Goal: Task Accomplishment & Management: Manage account settings

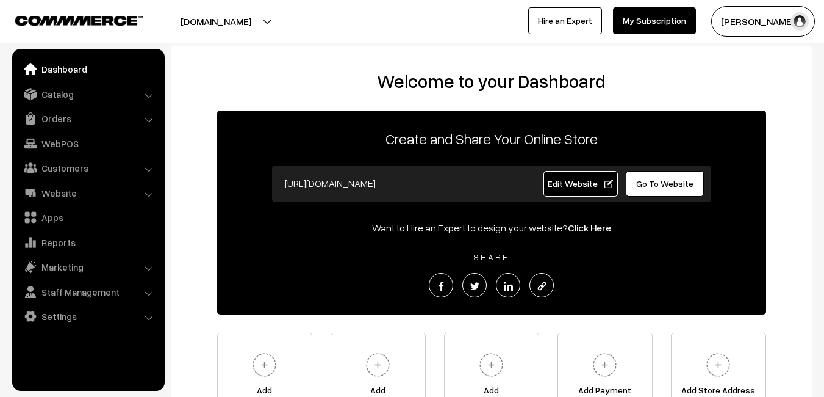
click at [73, 123] on link "Orders" at bounding box center [87, 118] width 145 height 22
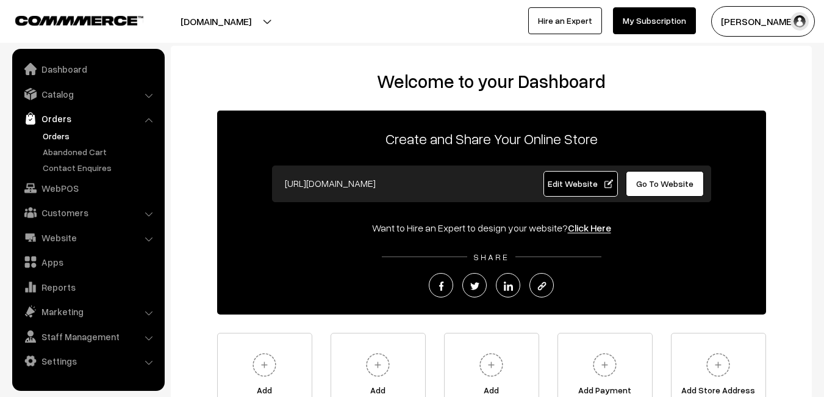
click at [62, 137] on link "Orders" at bounding box center [100, 135] width 121 height 13
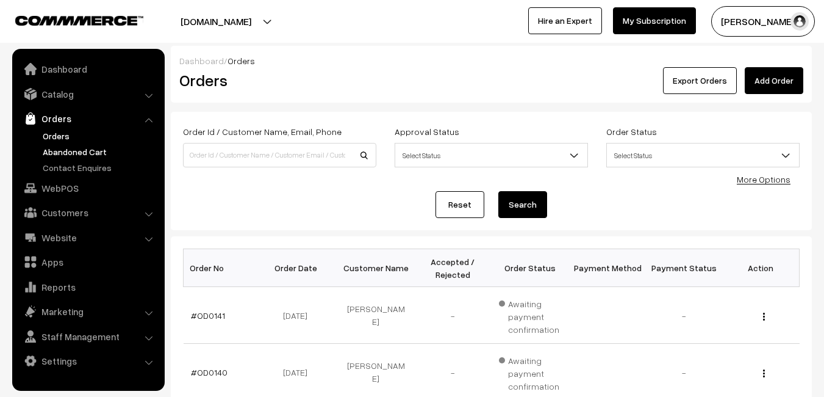
click at [90, 151] on link "Abandoned Cart" at bounding box center [100, 151] width 121 height 13
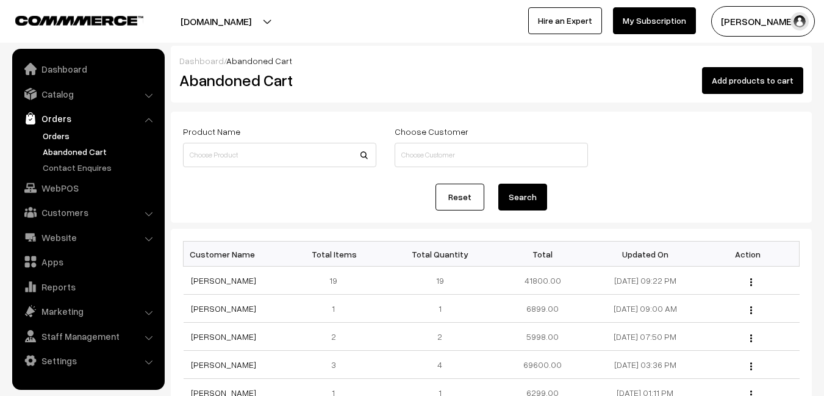
click at [41, 135] on link "Orders" at bounding box center [100, 135] width 121 height 13
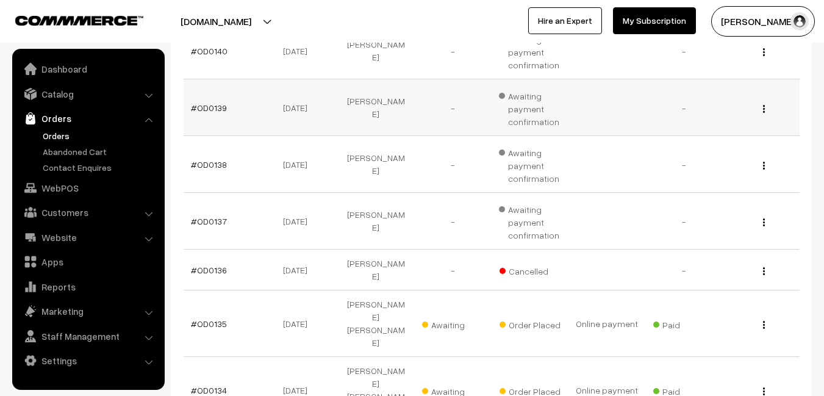
scroll to position [366, 0]
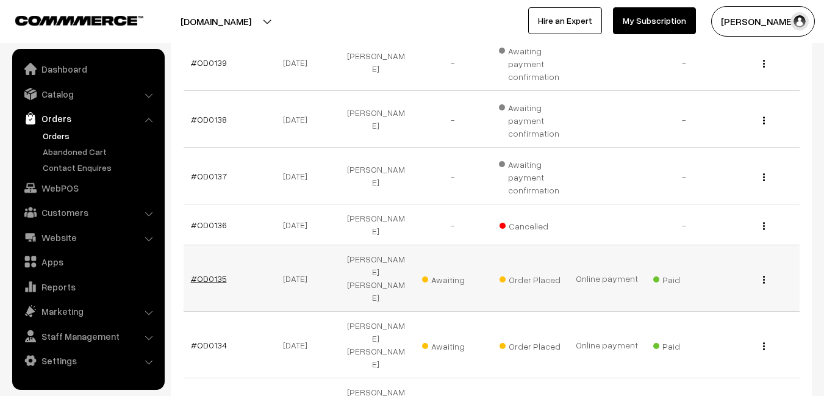
click at [216, 273] on link "#OD0135" at bounding box center [209, 278] width 36 height 10
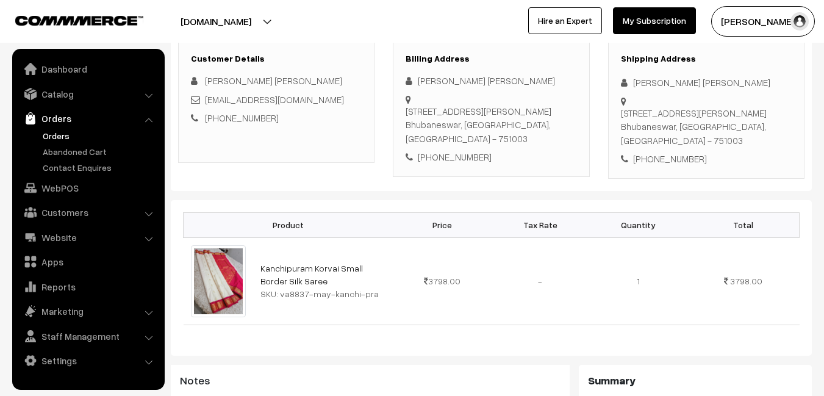
scroll to position [183, 0]
drag, startPoint x: 259, startPoint y: 254, endPoint x: 300, endPoint y: 267, distance: 43.6
click at [300, 267] on td "Kanchipuram Korvai Small Border Silk Saree SKU: va8837-may-kanchi-pra" at bounding box center [323, 280] width 140 height 87
drag, startPoint x: 279, startPoint y: 279, endPoint x: 368, endPoint y: 289, distance: 89.6
click at [368, 289] on td "Kanchipuram Korvai Small Border Silk Saree SKU: va8837-may-kanchi-pra" at bounding box center [323, 280] width 140 height 87
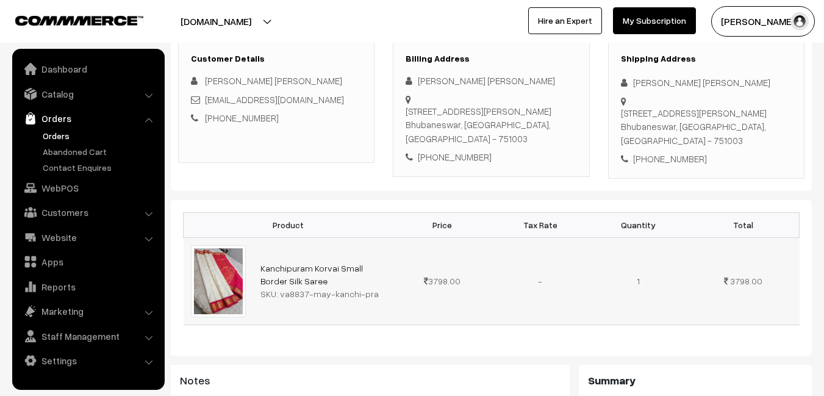
copy div "va8837-may-kanchi-pra"
click at [61, 93] on link "Catalog" at bounding box center [87, 94] width 145 height 22
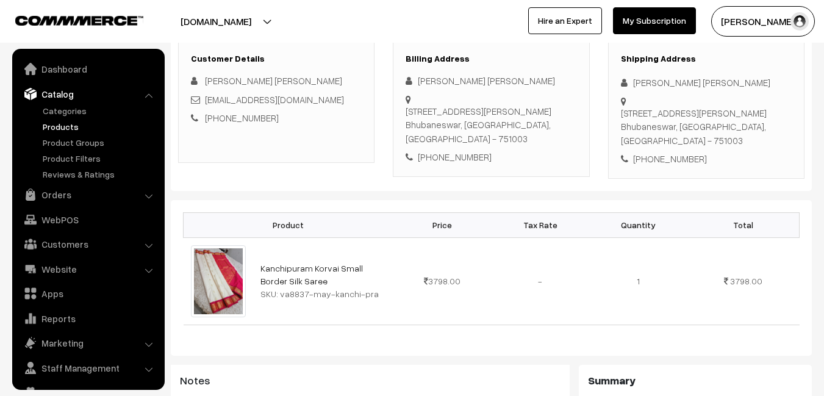
click at [63, 128] on link "Products" at bounding box center [100, 126] width 121 height 13
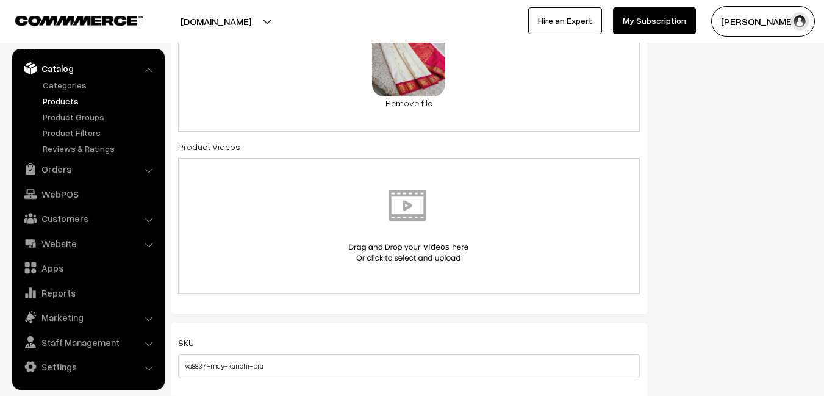
scroll to position [549, 0]
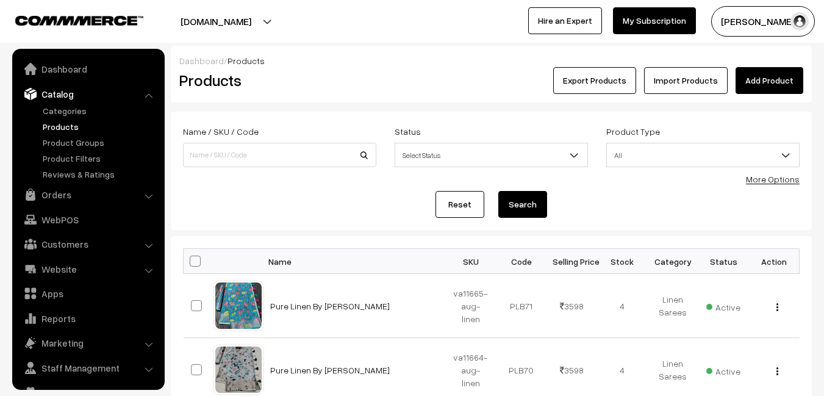
scroll to position [26, 0]
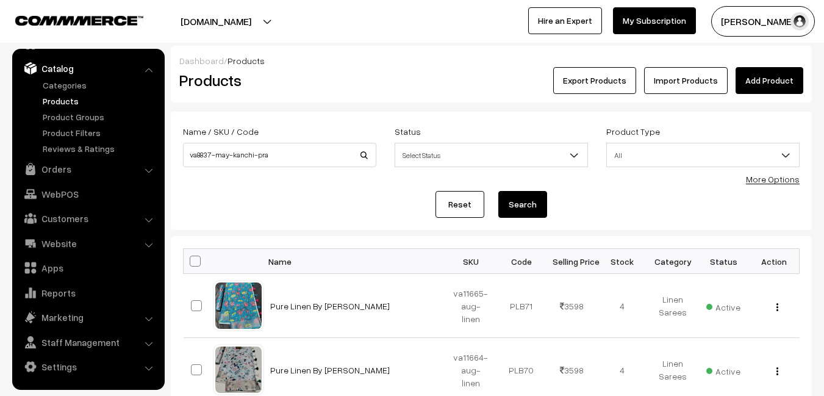
click at [212, 152] on input "va8837-may-kanchi-pra" at bounding box center [279, 155] width 193 height 24
type input "va8838-may-kanchi-pra"
click at [517, 202] on button "Search" at bounding box center [523, 204] width 49 height 27
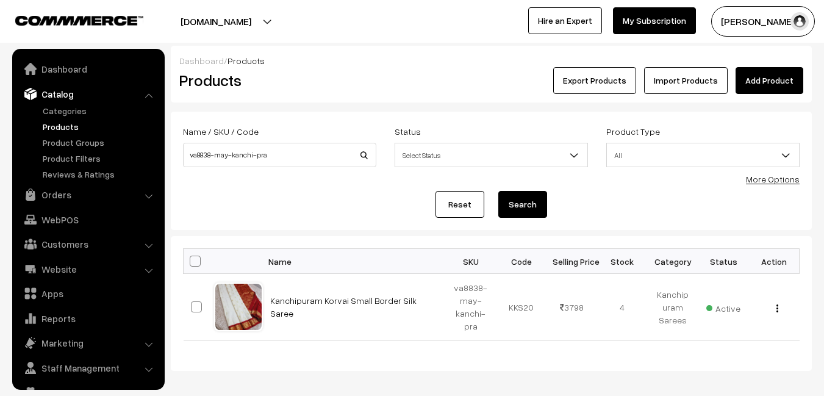
scroll to position [26, 0]
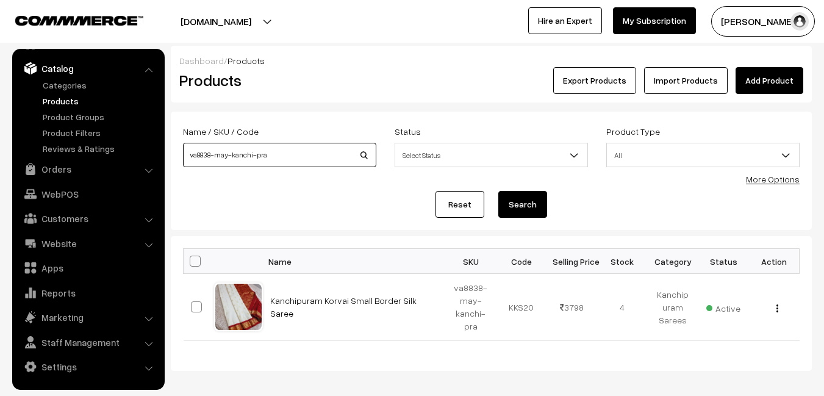
click at [211, 153] on input "va8838-may-kanchi-pra" at bounding box center [279, 155] width 193 height 24
drag, startPoint x: 206, startPoint y: 151, endPoint x: 212, endPoint y: 153, distance: 6.4
click at [212, 153] on input "va8838-may-kanchi-pra" at bounding box center [279, 155] width 193 height 24
type input "va8840-may-kanchi-pra"
click at [517, 201] on button "Search" at bounding box center [523, 204] width 49 height 27
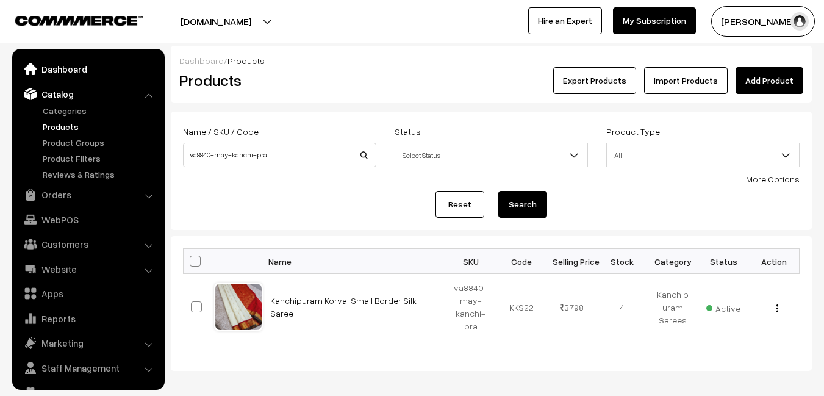
click at [54, 67] on link "Dashboard" at bounding box center [87, 69] width 145 height 22
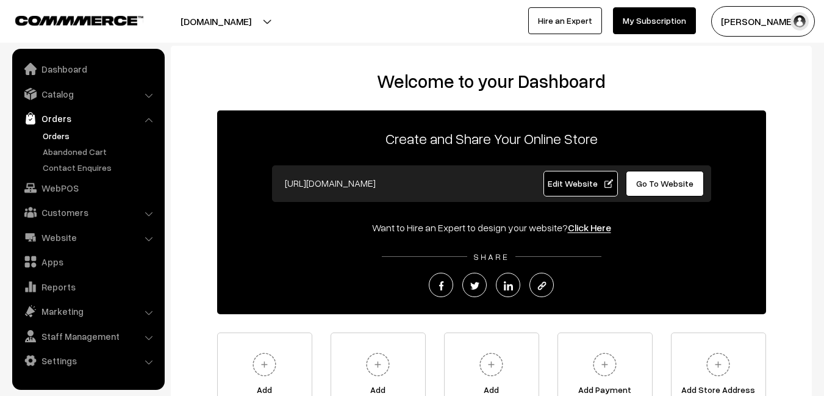
click at [65, 134] on link "Orders" at bounding box center [100, 135] width 121 height 13
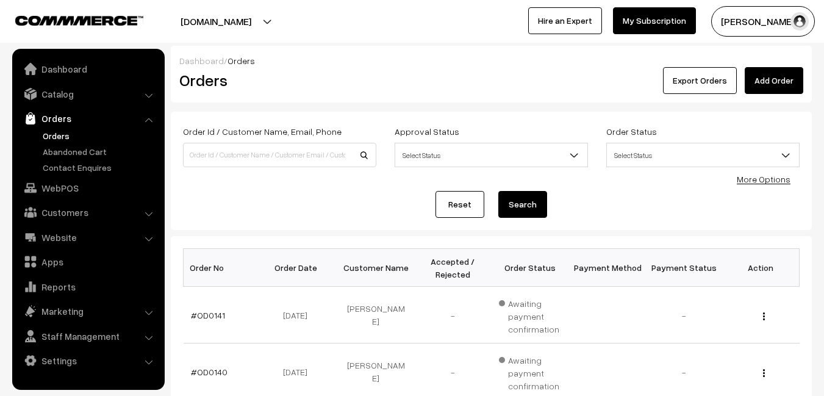
click at [727, 26] on button "[PERSON_NAME]" at bounding box center [764, 21] width 104 height 31
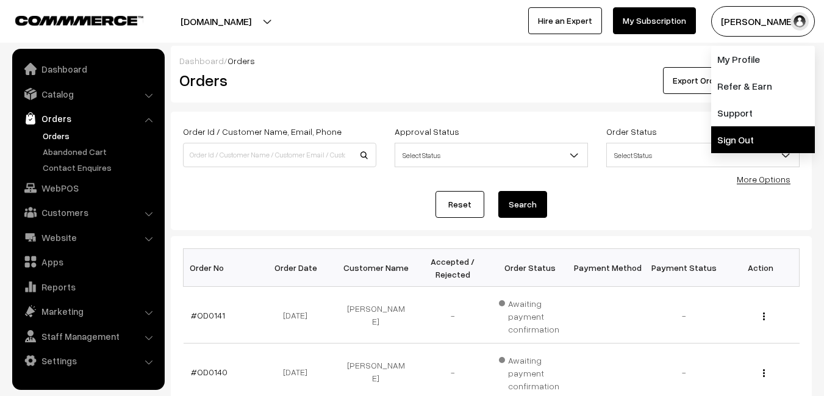
click at [740, 133] on link "Sign Out" at bounding box center [764, 139] width 104 height 27
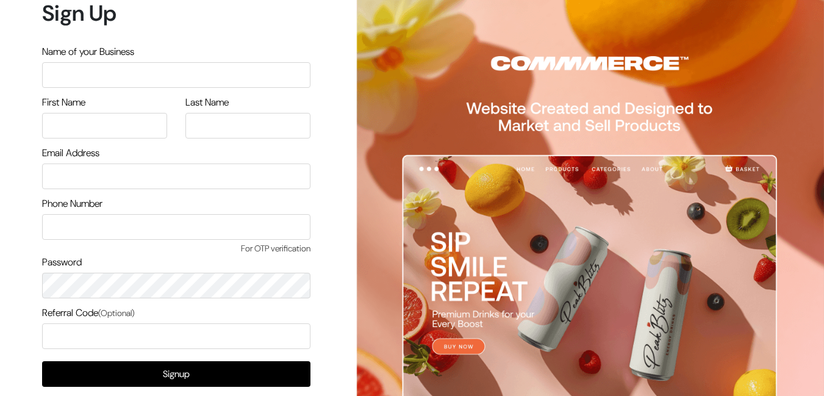
click at [163, 71] on input "text" at bounding box center [176, 75] width 268 height 26
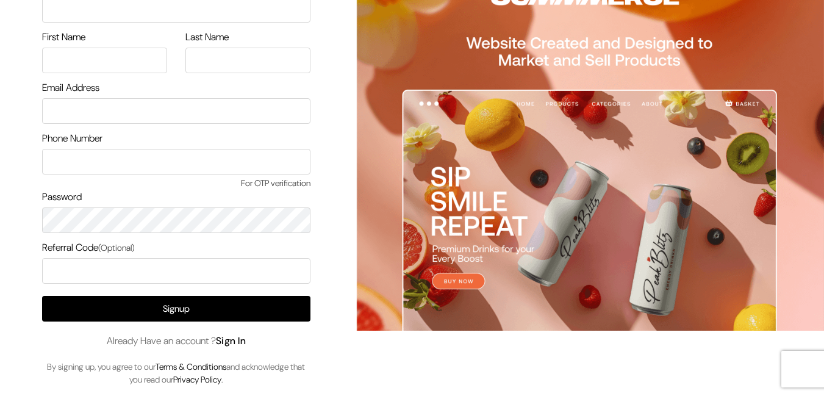
click at [239, 341] on link "Sign In" at bounding box center [231, 340] width 31 height 13
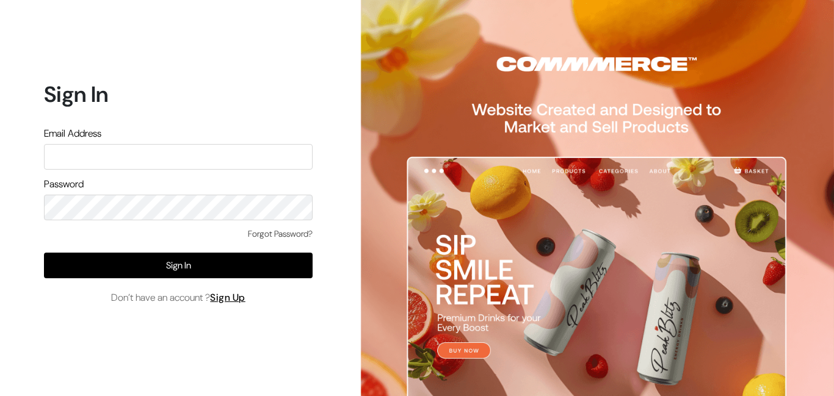
click at [109, 153] on input "text" at bounding box center [178, 157] width 268 height 26
type input "[EMAIL_ADDRESS][DOMAIN_NAME]"
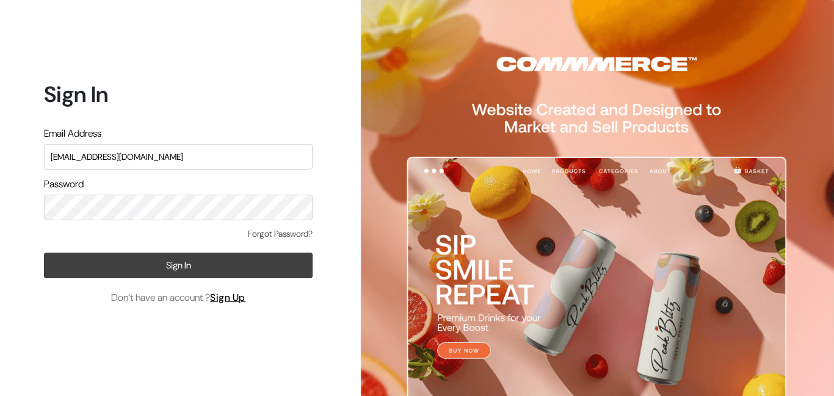
click at [140, 262] on button "Sign In" at bounding box center [178, 266] width 268 height 26
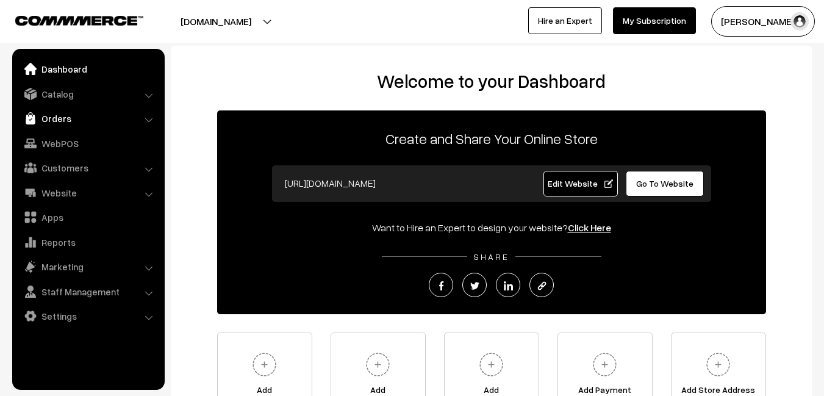
click at [61, 123] on link "Orders" at bounding box center [87, 118] width 145 height 22
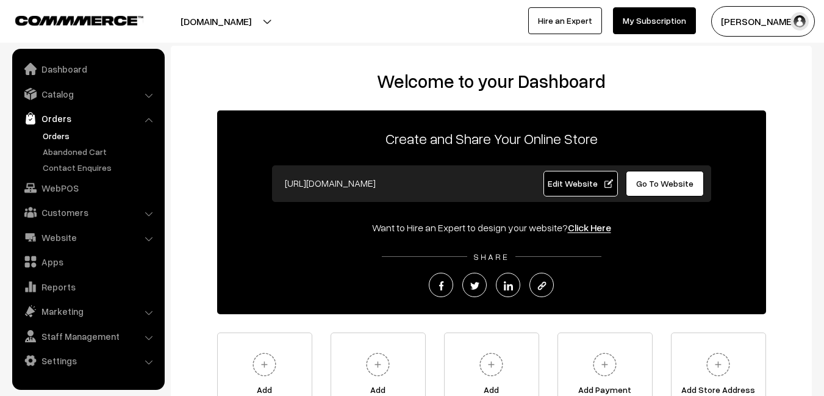
click at [61, 136] on link "Orders" at bounding box center [100, 135] width 121 height 13
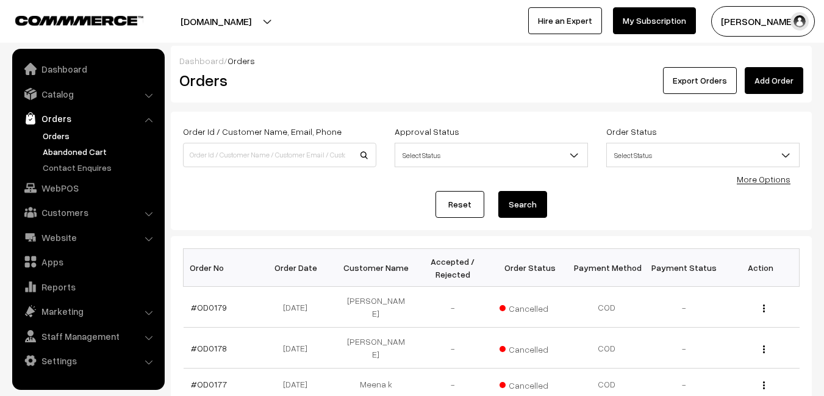
click at [75, 153] on link "Abandoned Cart" at bounding box center [100, 151] width 121 height 13
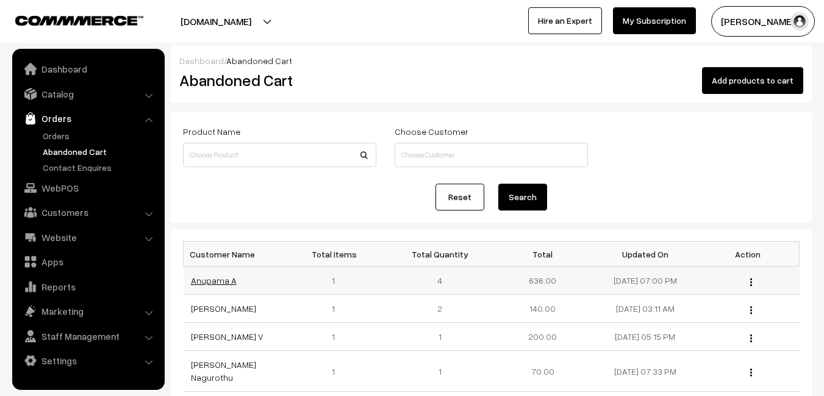
click at [210, 282] on link "Anupama A" at bounding box center [214, 280] width 46 height 10
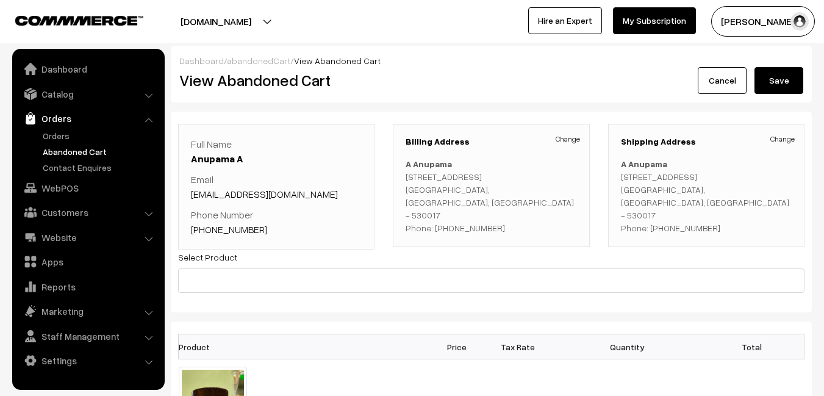
click at [79, 148] on link "Abandoned Cart" at bounding box center [100, 151] width 121 height 13
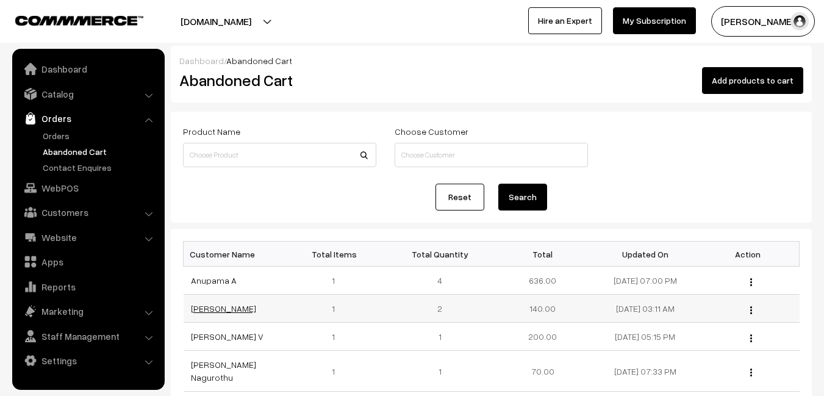
click at [222, 309] on link "[PERSON_NAME]" at bounding box center [223, 308] width 65 height 10
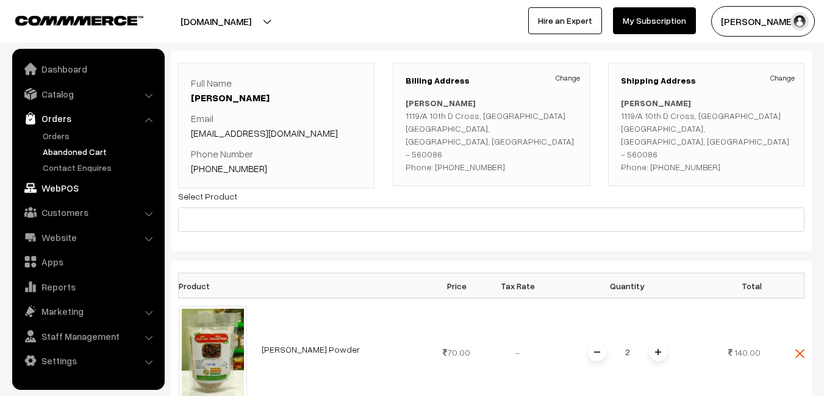
scroll to position [122, 0]
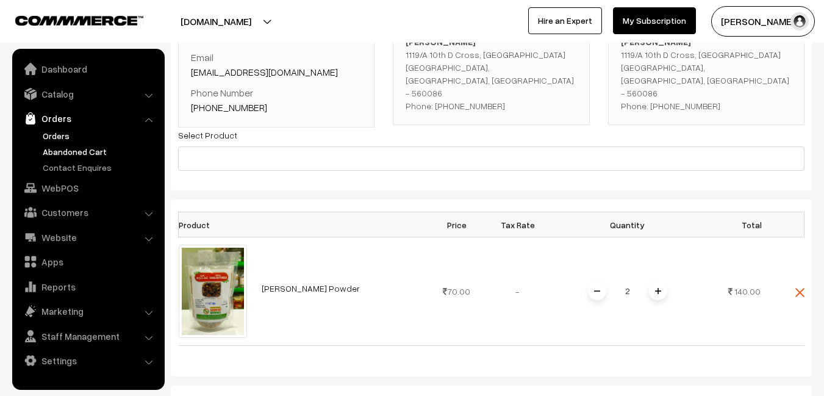
click at [59, 134] on link "Orders" at bounding box center [100, 135] width 121 height 13
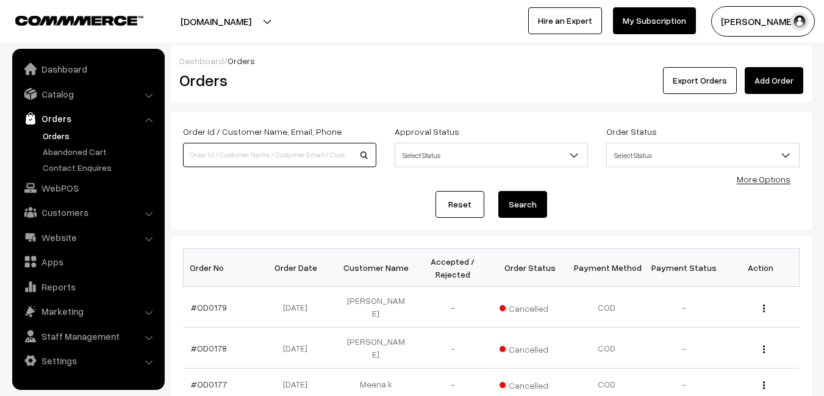
click at [237, 153] on input at bounding box center [279, 155] width 193 height 24
click at [62, 97] on link "Catalog" at bounding box center [87, 94] width 145 height 22
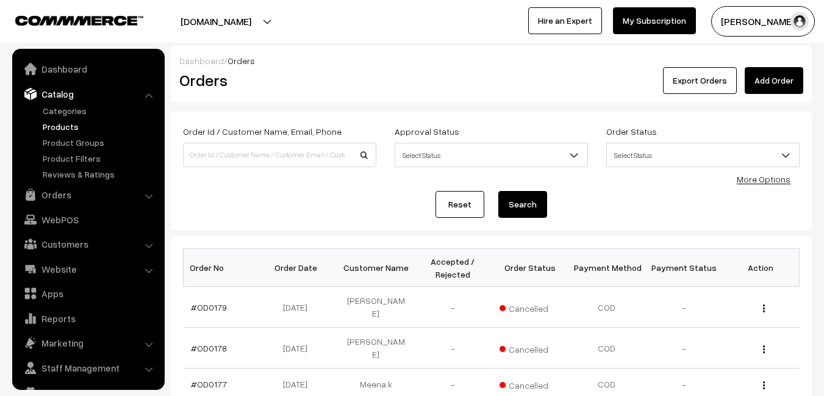
click at [60, 128] on link "Products" at bounding box center [100, 126] width 121 height 13
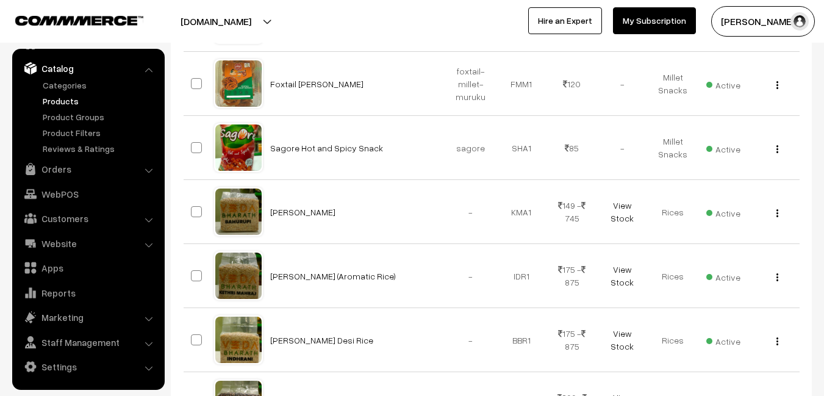
scroll to position [488, 0]
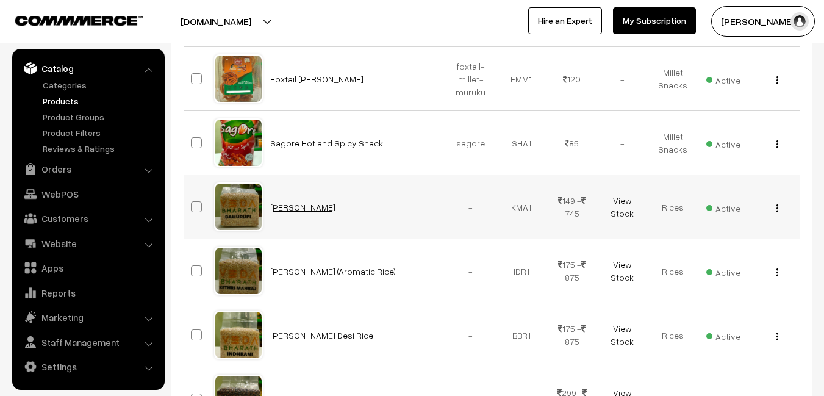
click at [278, 207] on link "[PERSON_NAME]" at bounding box center [302, 207] width 65 height 10
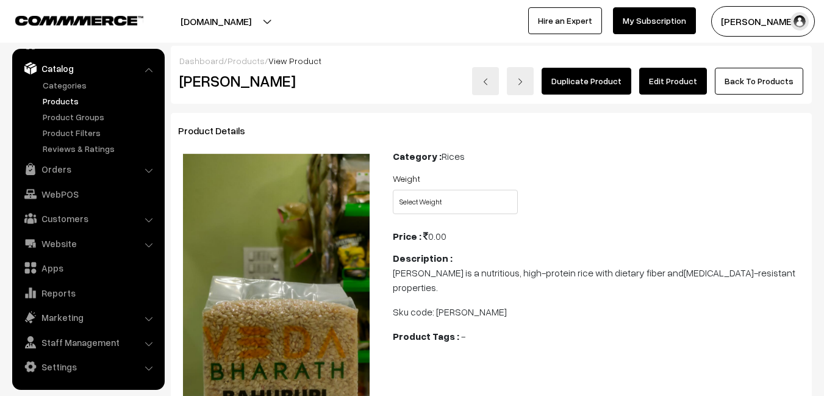
click at [664, 85] on link "Edit Product" at bounding box center [674, 81] width 68 height 27
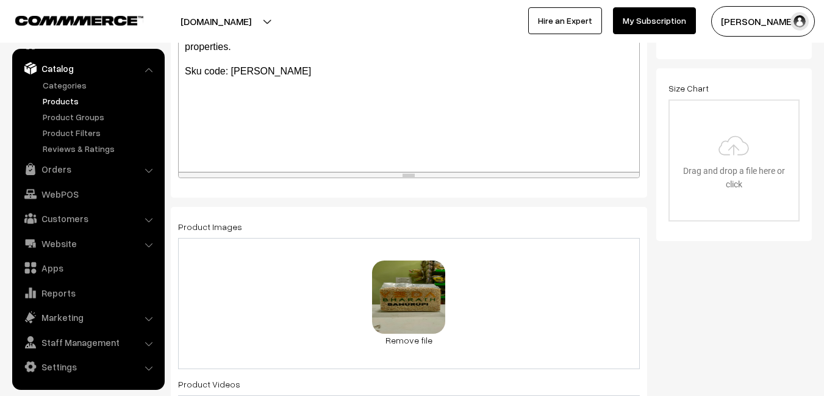
scroll to position [366, 0]
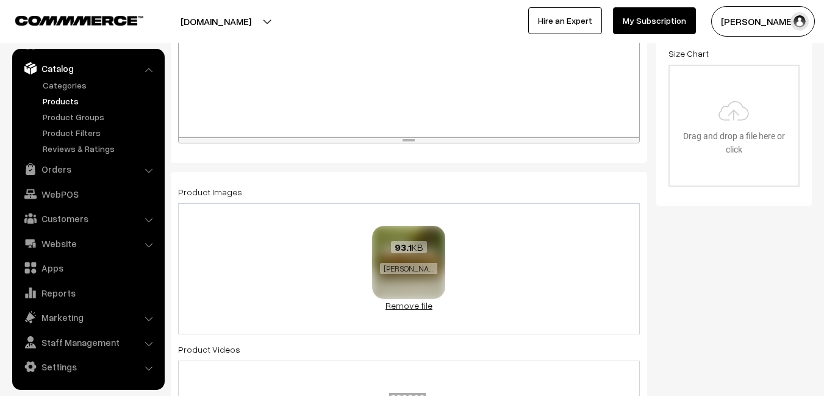
click at [406, 304] on link "Remove file" at bounding box center [408, 305] width 73 height 13
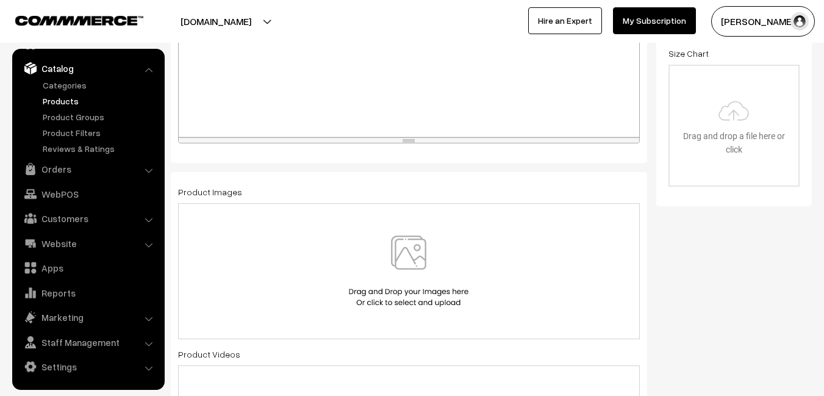
click at [412, 263] on img at bounding box center [409, 271] width 126 height 71
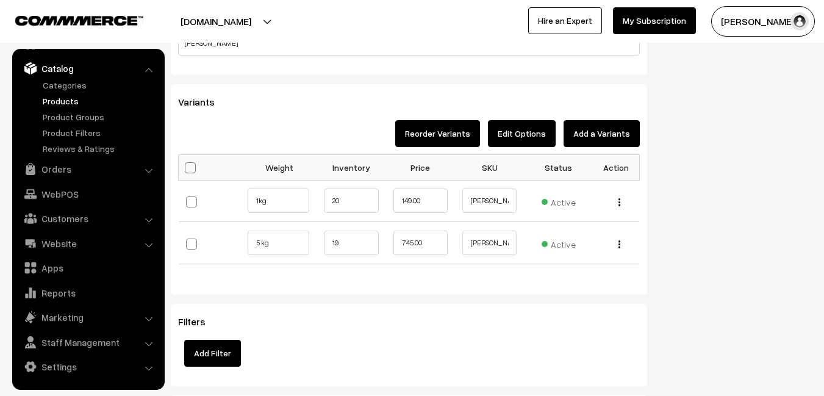
scroll to position [915, 0]
